Goal: Task Accomplishment & Management: Use online tool/utility

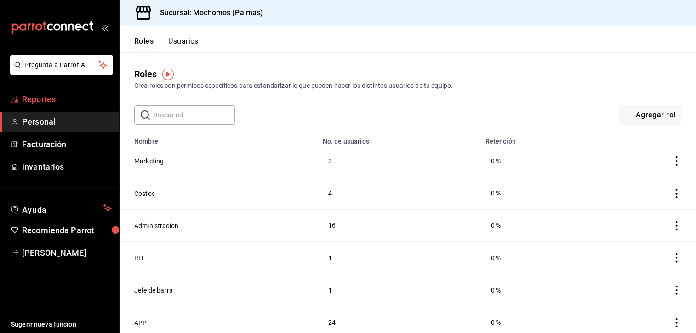
click at [46, 97] on span "Reportes" at bounding box center [67, 99] width 90 height 12
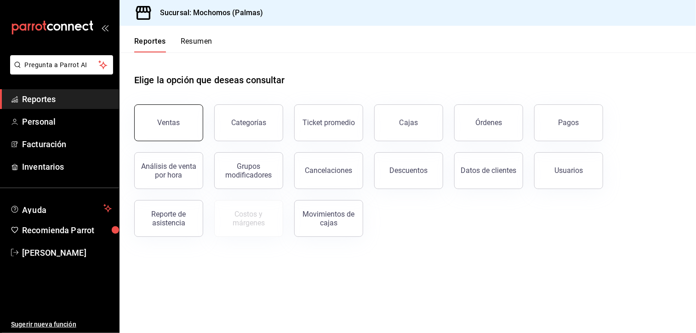
click at [169, 139] on button "Ventas" at bounding box center [168, 122] width 69 height 37
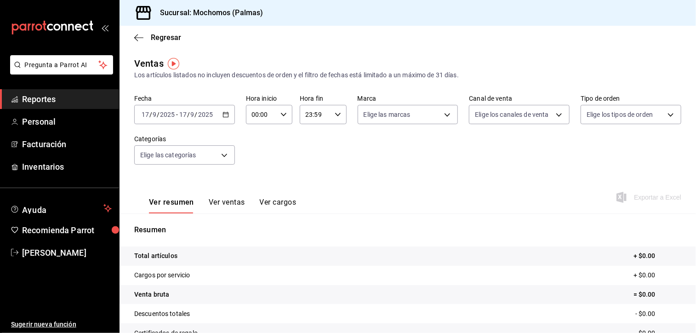
click at [227, 115] on icon "button" at bounding box center [225, 114] width 6 height 6
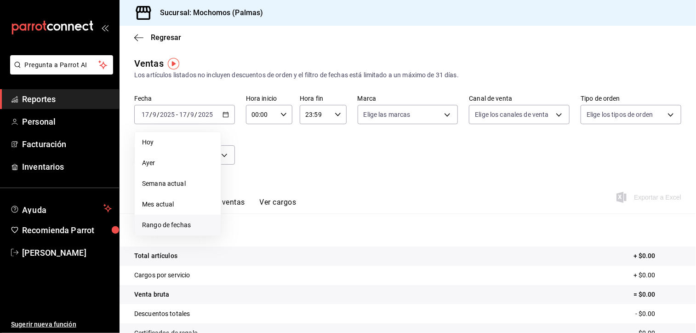
click at [174, 223] on span "Rango de fechas" at bounding box center [177, 225] width 71 height 10
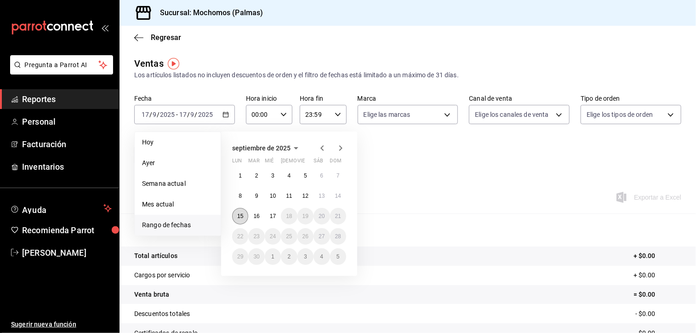
click at [238, 217] on abbr "15" at bounding box center [240, 216] width 6 height 6
click at [272, 215] on abbr "17" at bounding box center [273, 216] width 6 height 6
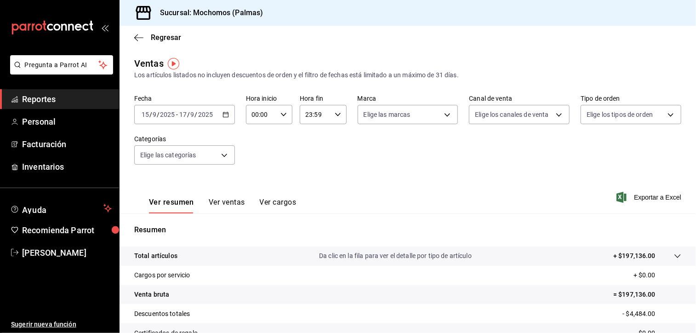
click at [284, 117] on icon "button" at bounding box center [283, 114] width 6 height 6
click at [257, 189] on span "05" at bounding box center [256, 188] width 8 height 7
type input "05:00"
click at [338, 114] on div at bounding box center [348, 166] width 696 height 333
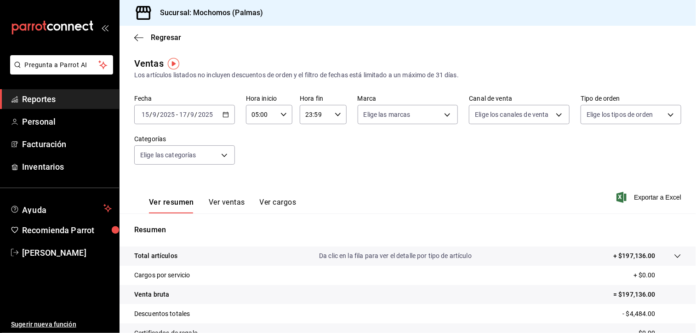
click at [336, 114] on icon "button" at bounding box center [338, 114] width 6 height 6
click at [307, 137] on span "05" at bounding box center [309, 136] width 8 height 7
click at [335, 139] on span "00" at bounding box center [332, 137] width 8 height 7
type input "05:00"
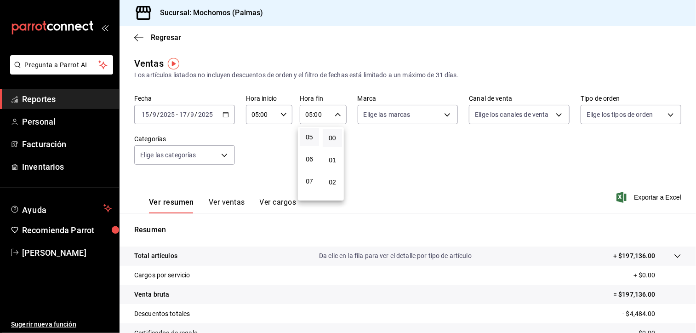
click at [407, 156] on div at bounding box center [348, 166] width 696 height 333
click at [638, 200] on span "Exportar a Excel" at bounding box center [649, 197] width 63 height 11
